Goal: Task Accomplishment & Management: Manage account settings

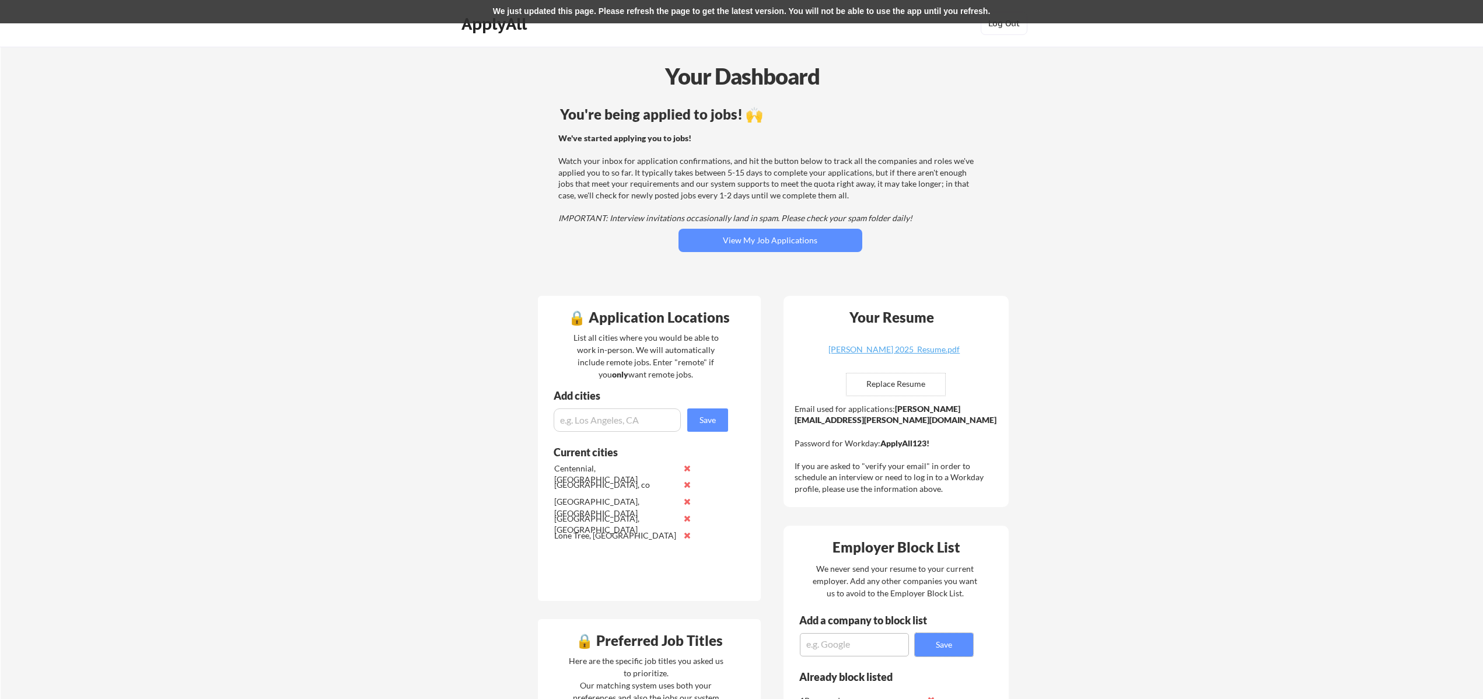
click at [848, 647] on textarea at bounding box center [854, 644] width 109 height 23
type textarea "Stripe"
click at [931, 648] on button "Save" at bounding box center [944, 644] width 58 height 23
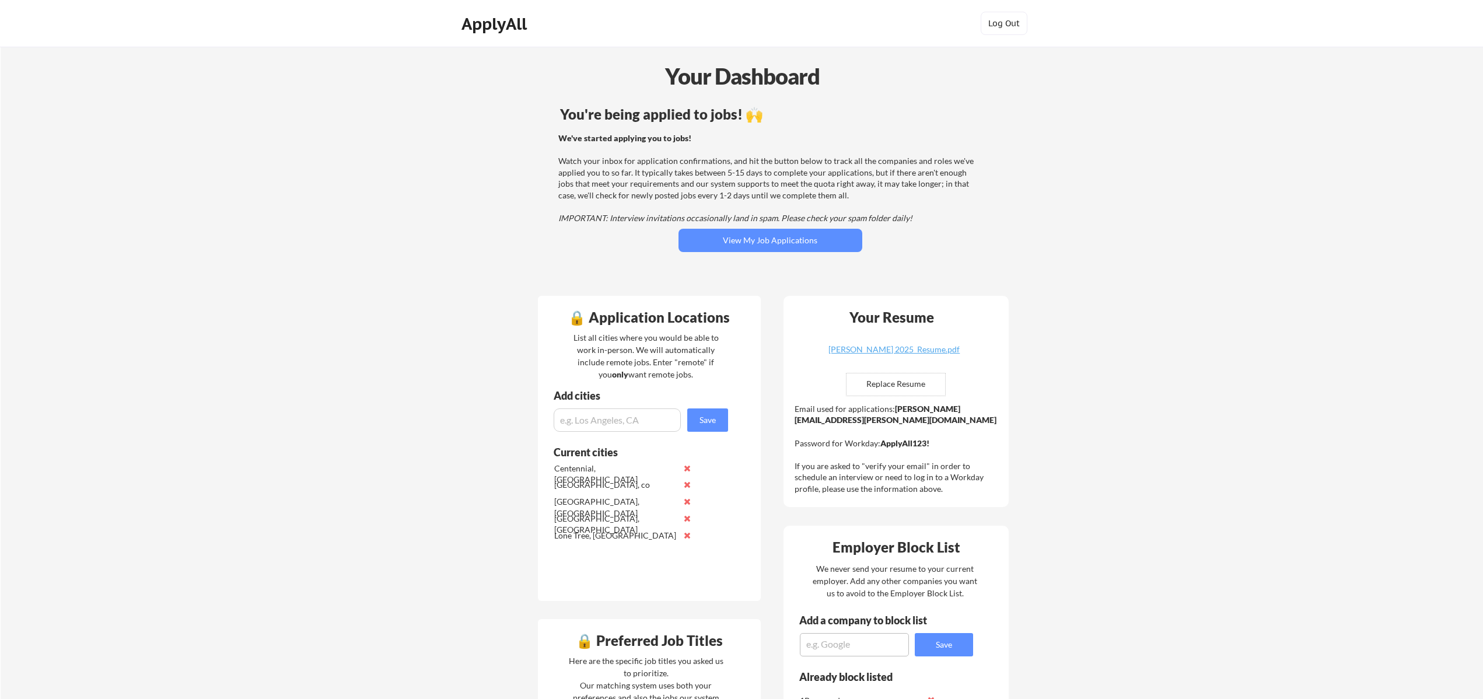
click at [852, 643] on textarea at bounding box center [854, 644] width 109 height 23
type textarea "Stripe"
click at [938, 648] on button "Save" at bounding box center [944, 644] width 58 height 23
click at [829, 641] on textarea at bounding box center [854, 644] width 109 height 23
type textarea "popl"
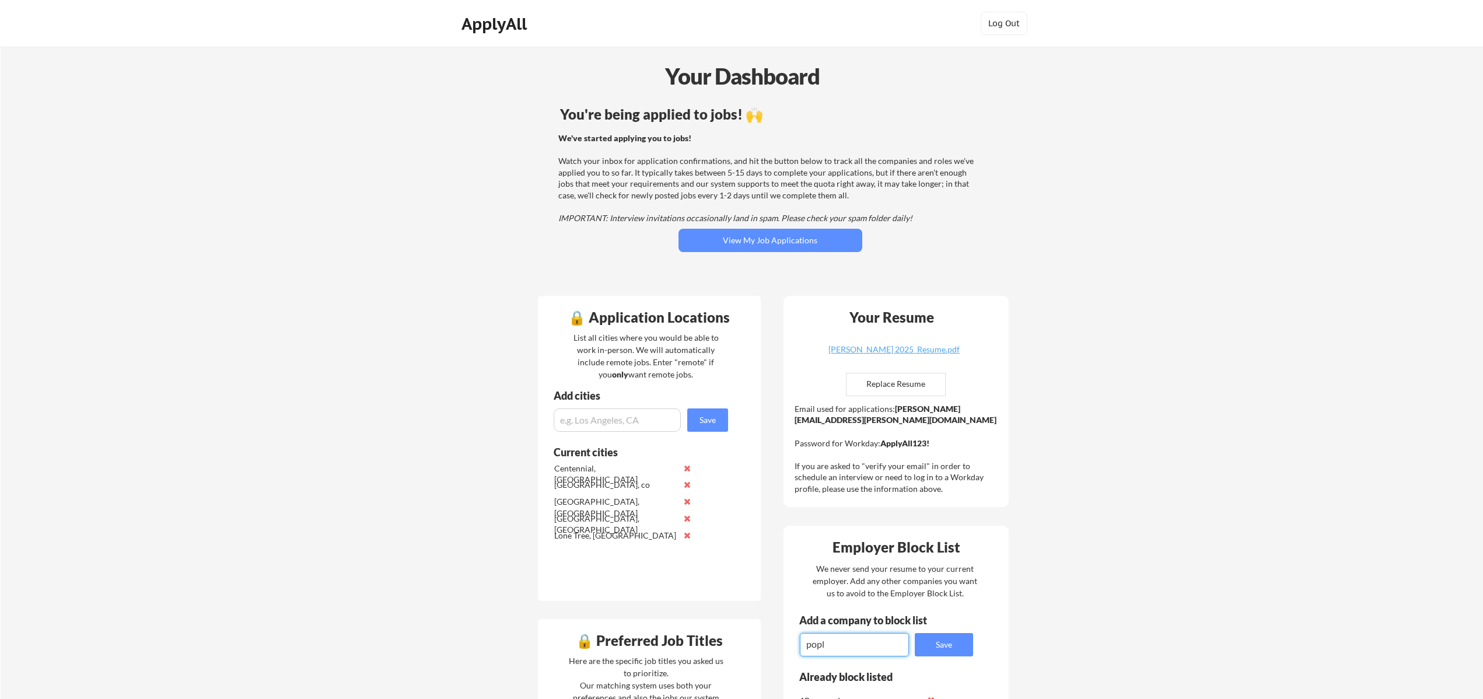
click at [957, 643] on button "Save" at bounding box center [944, 644] width 58 height 23
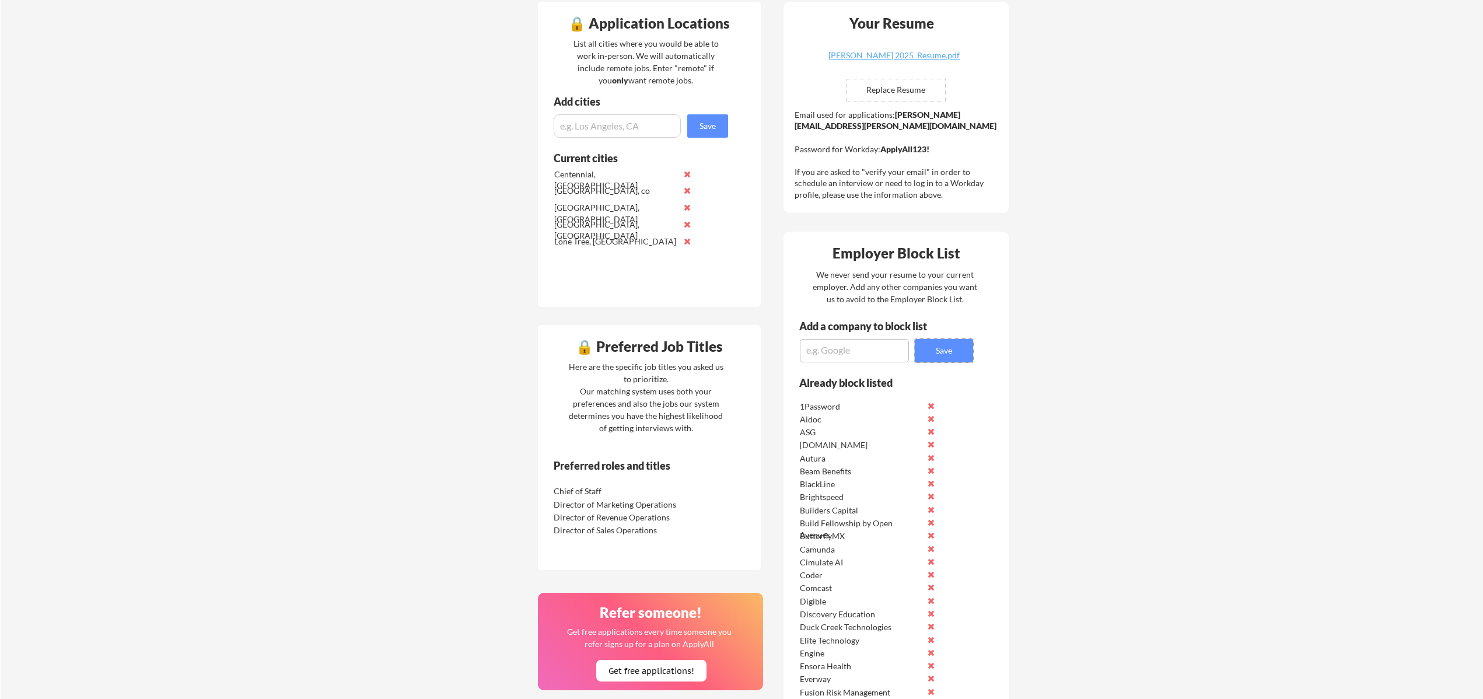
scroll to position [259, 0]
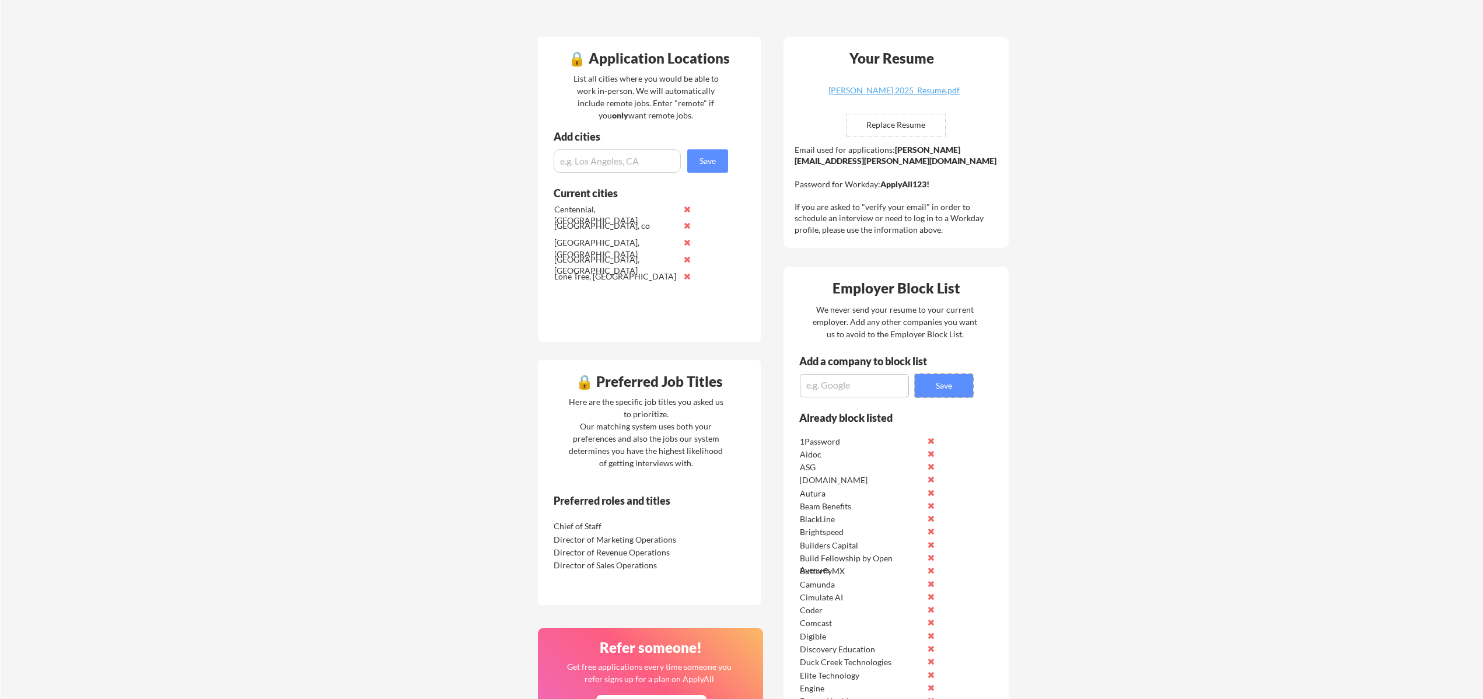
click at [832, 383] on textarea at bounding box center [854, 385] width 109 height 23
type textarea "Yelp"
click at [946, 382] on button "Save" at bounding box center [944, 385] width 58 height 23
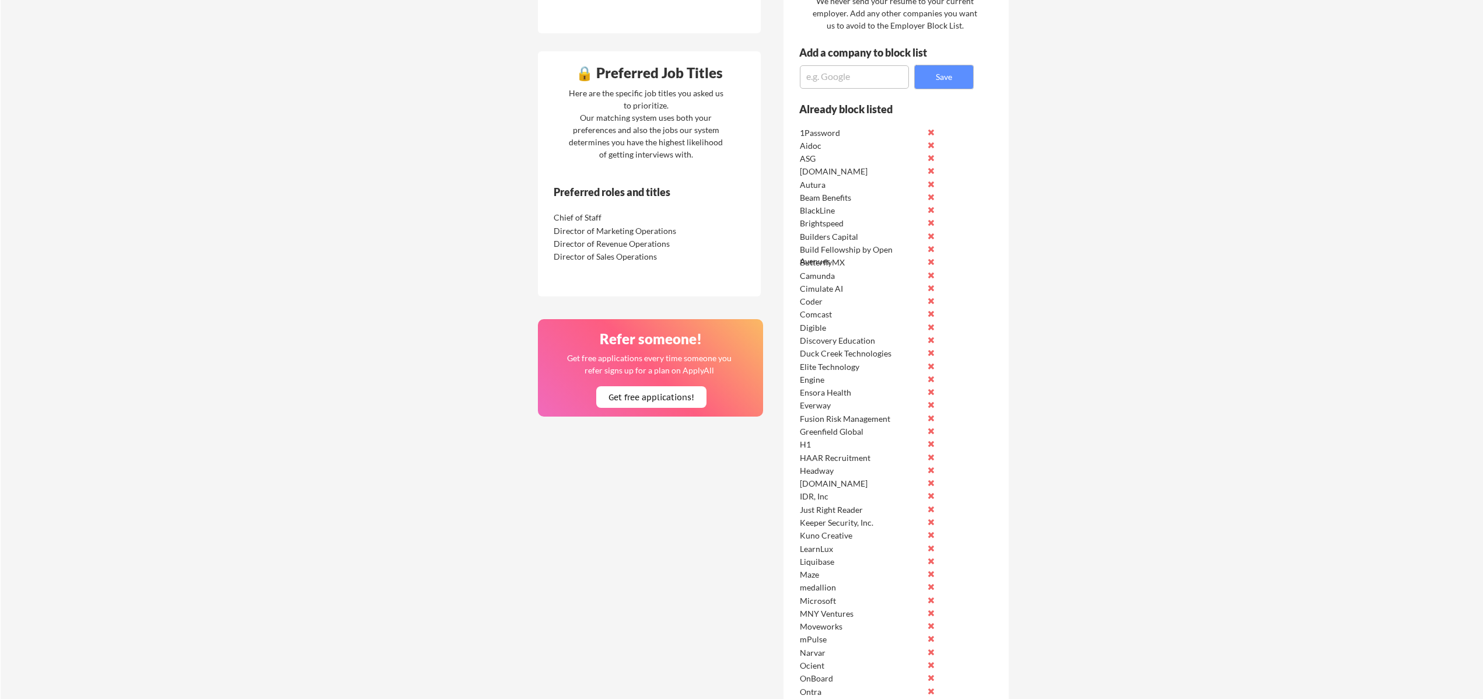
scroll to position [564, 0]
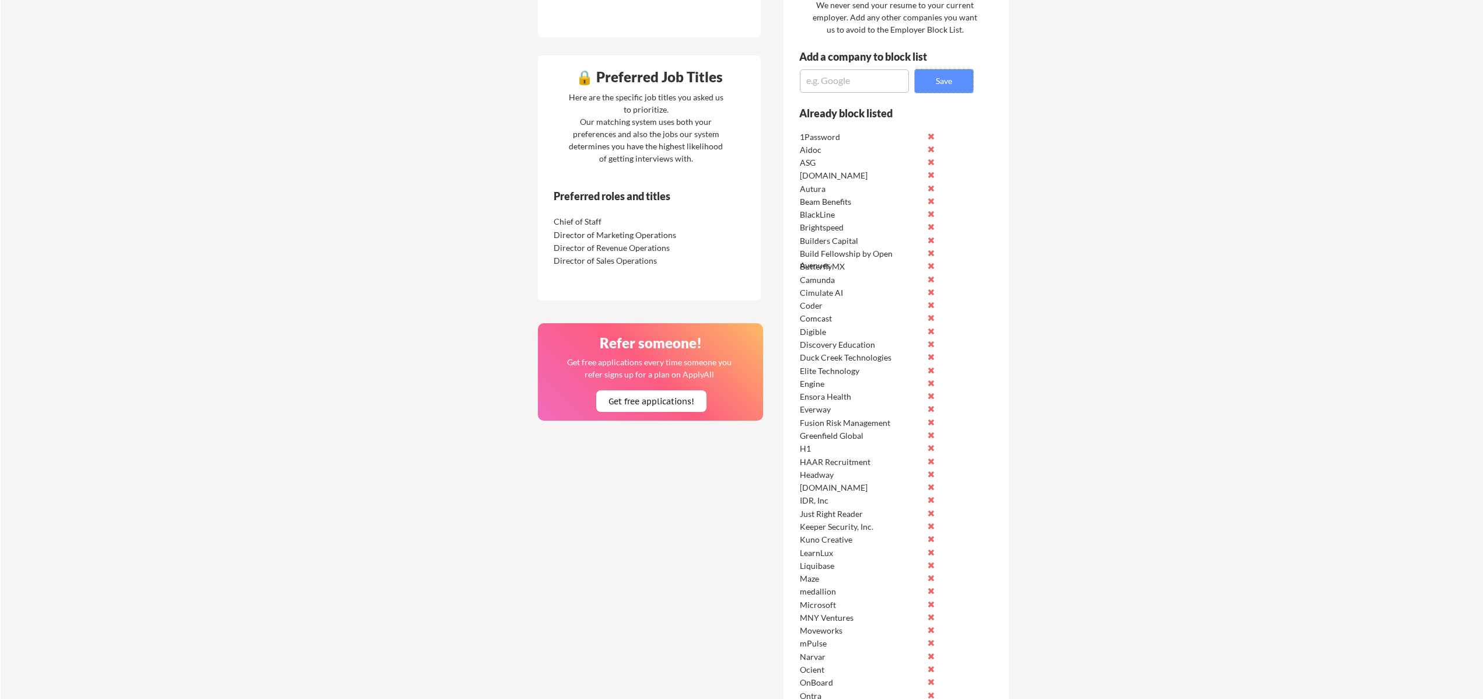
click at [820, 75] on textarea at bounding box center [854, 80] width 109 height 23
paste textarea "Barracuda"
type textarea "Barracuda"
click at [933, 82] on button "Save" at bounding box center [944, 80] width 58 height 23
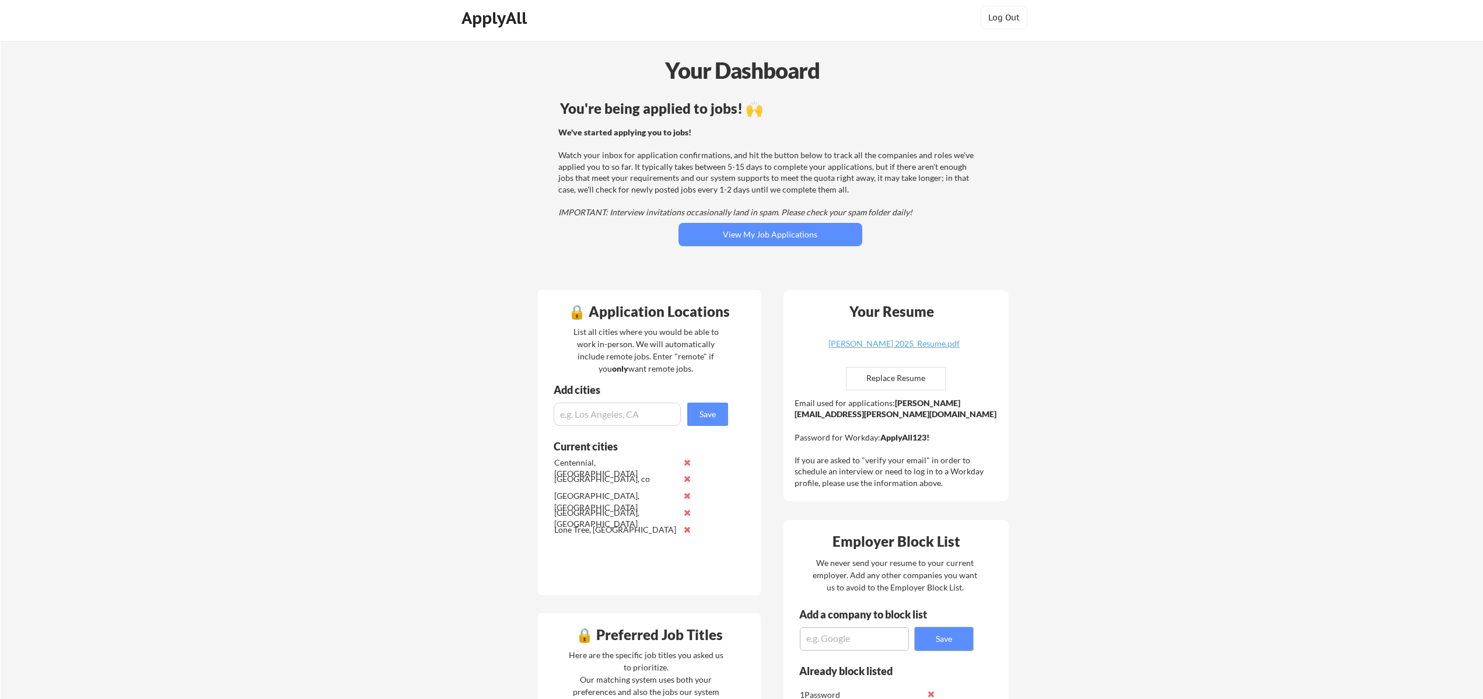
scroll to position [0, 0]
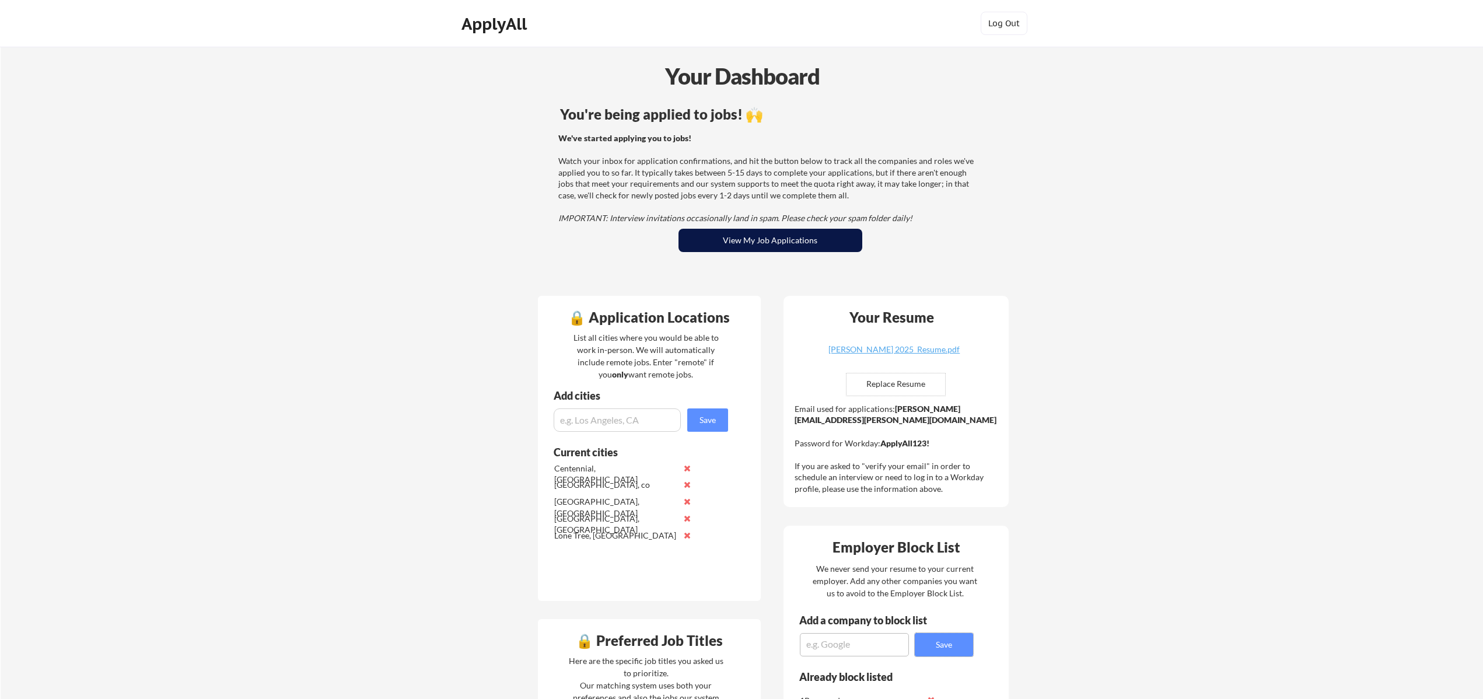
click at [767, 240] on button "View My Job Applications" at bounding box center [771, 240] width 184 height 23
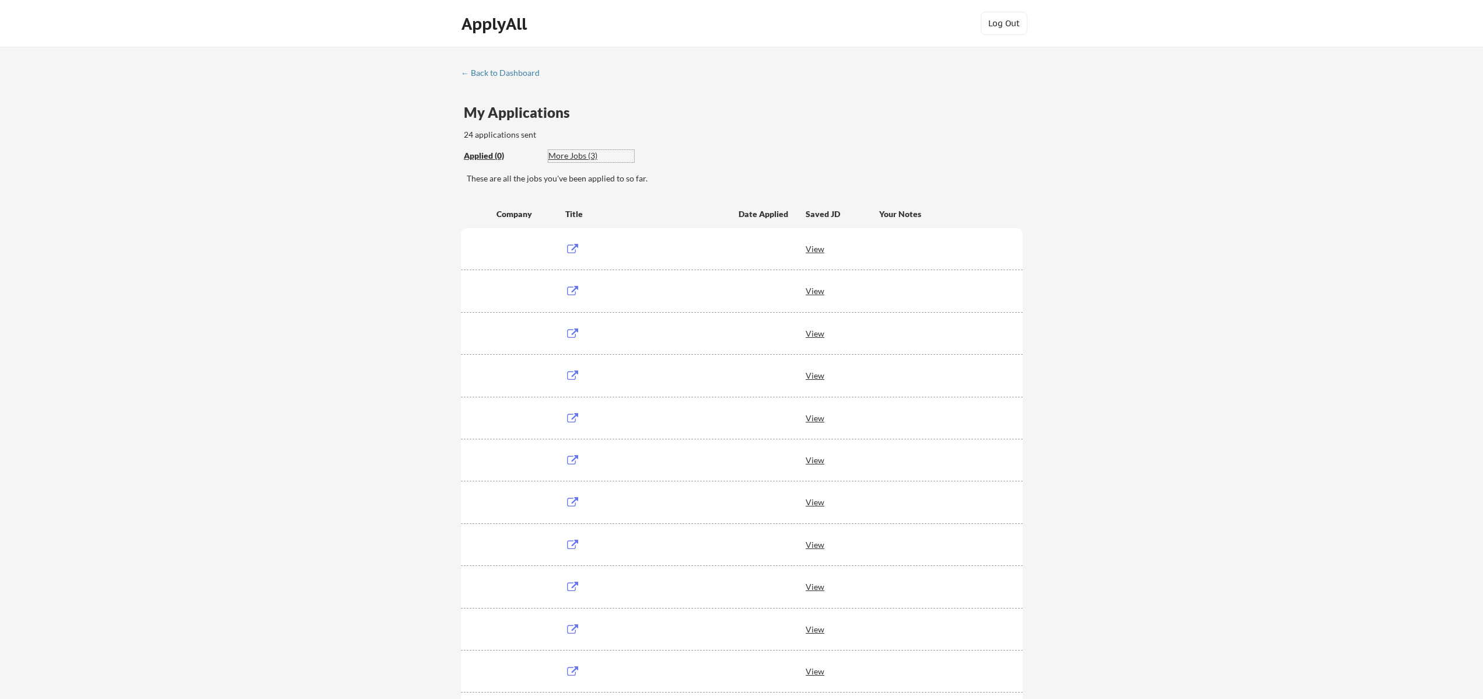
click at [575, 155] on div "More Jobs (3)" at bounding box center [592, 156] width 86 height 12
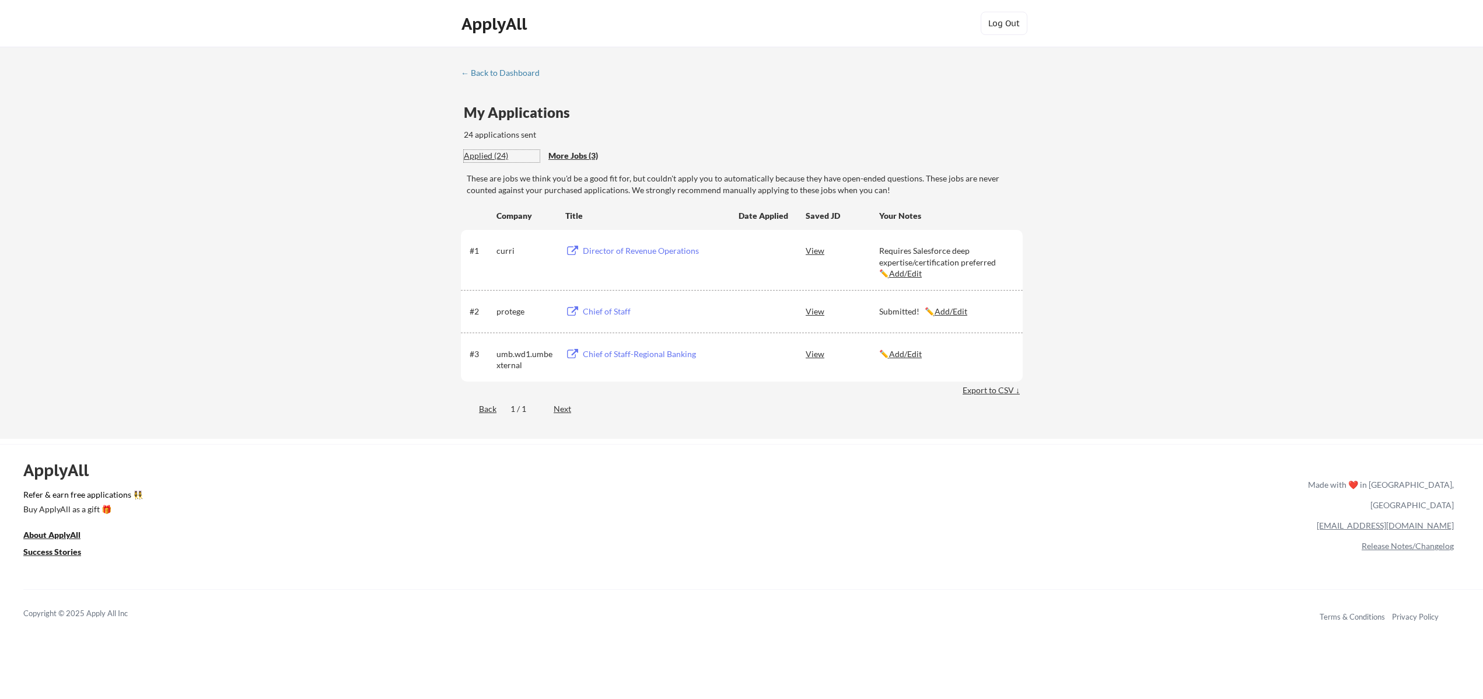
click at [479, 159] on div "Applied (24)" at bounding box center [502, 156] width 76 height 12
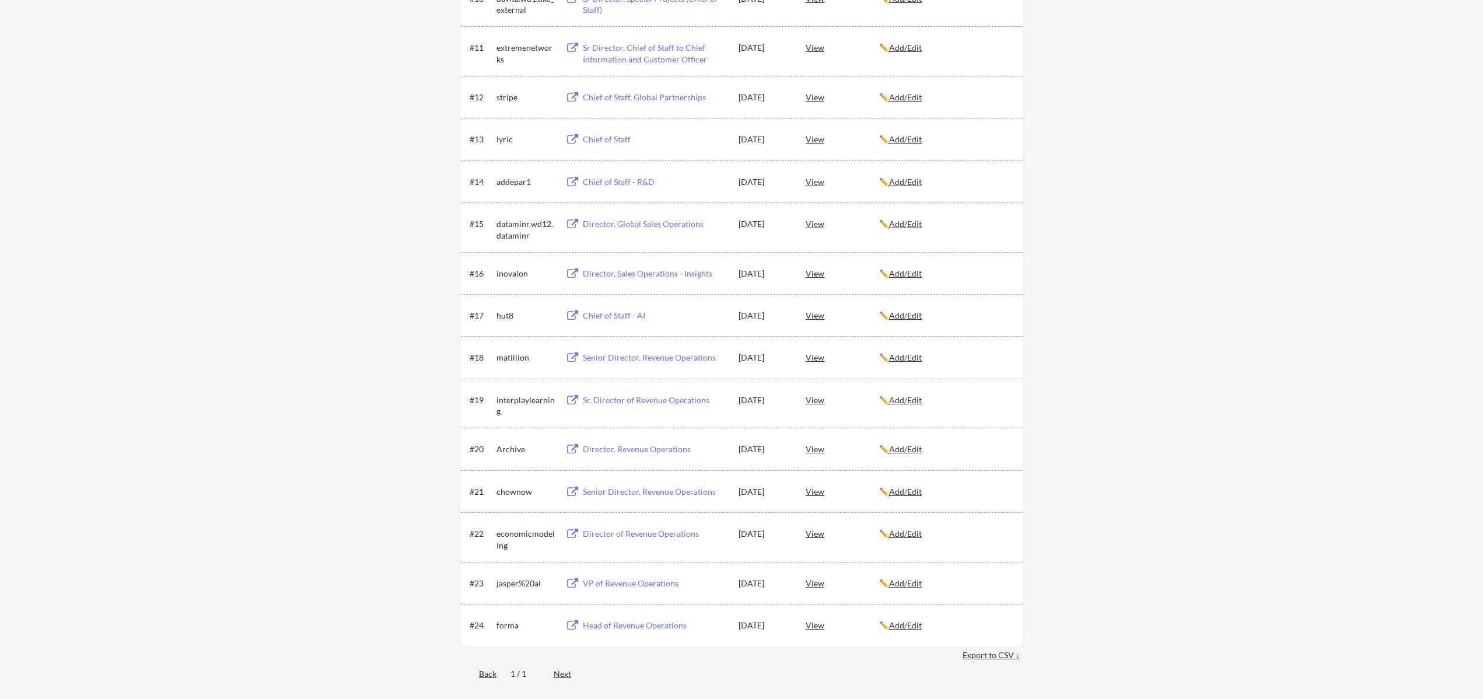
scroll to position [761, 0]
